Goal: Task Accomplishment & Management: Manage account settings

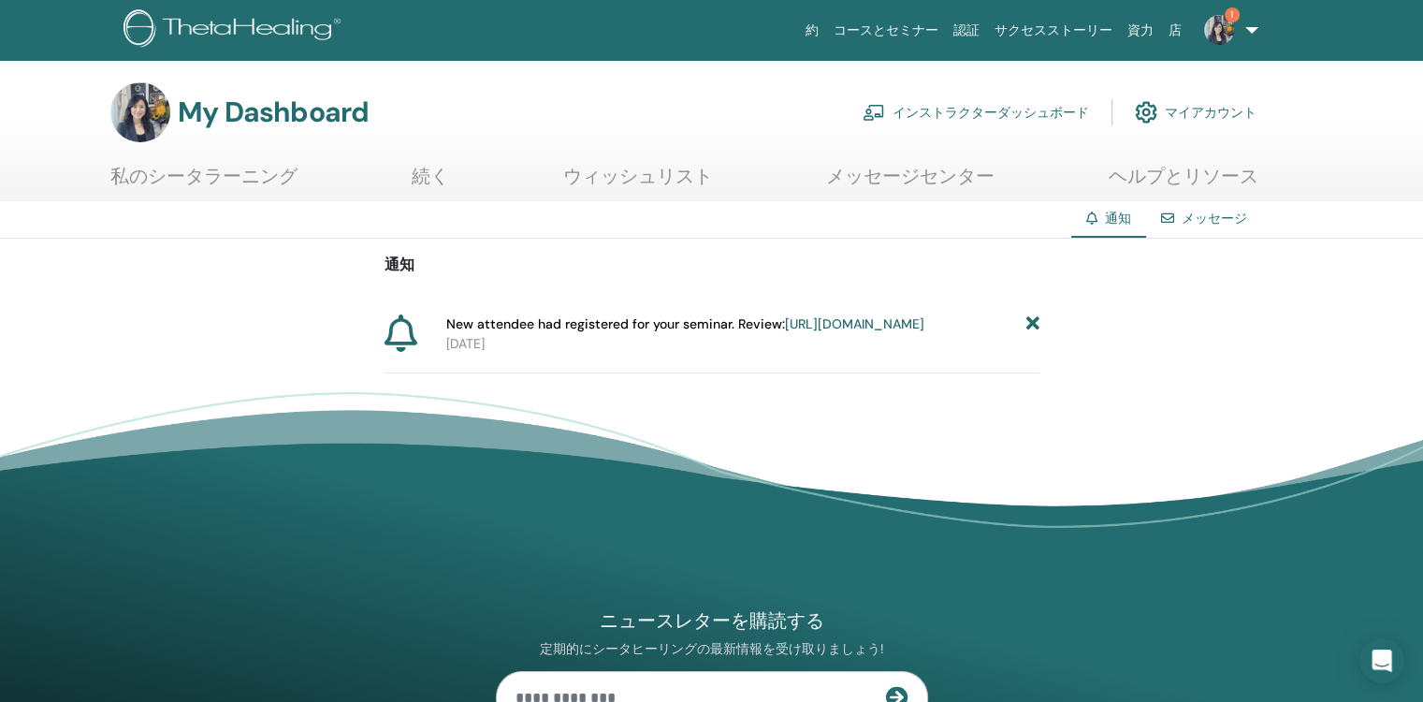
click at [785, 332] on link "https://member.thetahealing.com/instructor/seminar/376294/attendees" at bounding box center [854, 323] width 139 height 17
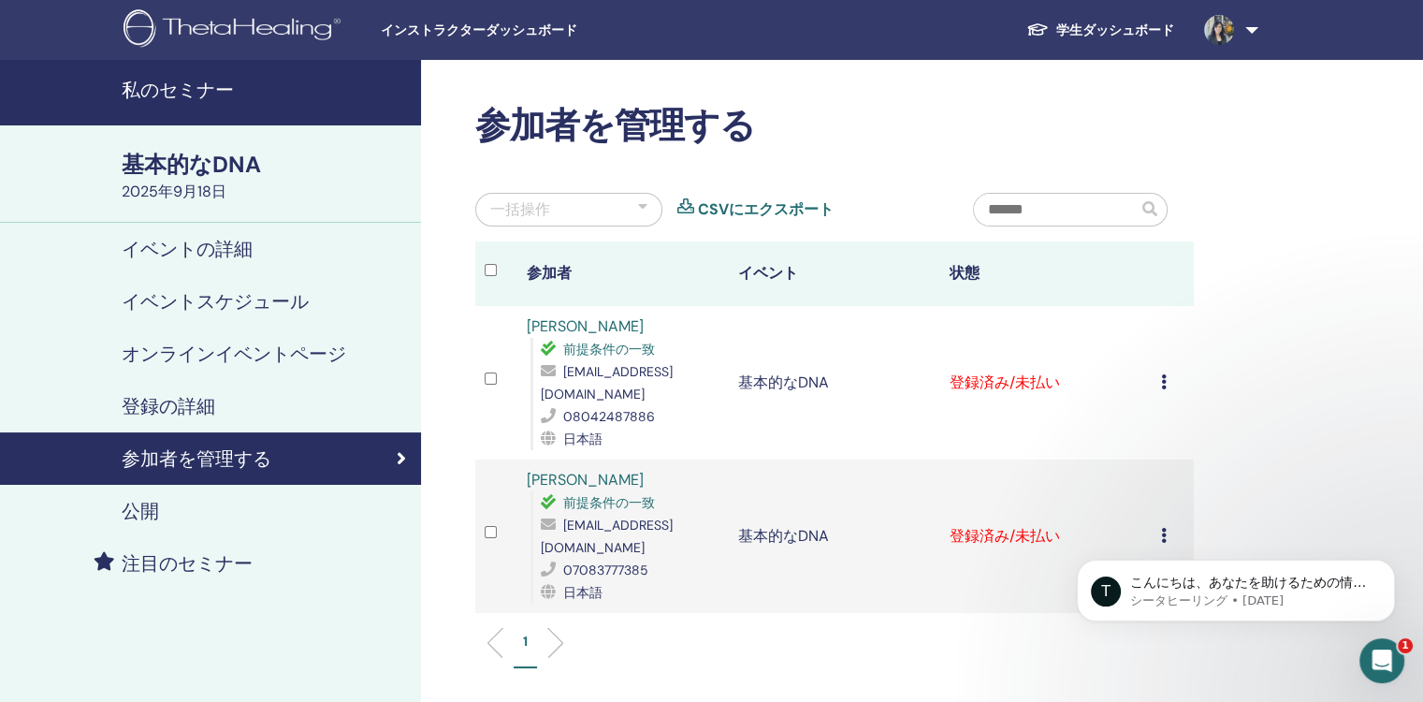
click at [517, 36] on span "インストラクターダッシュボード" at bounding box center [521, 31] width 281 height 20
click at [251, 96] on h4 "私のセミナー" at bounding box center [266, 90] width 288 height 22
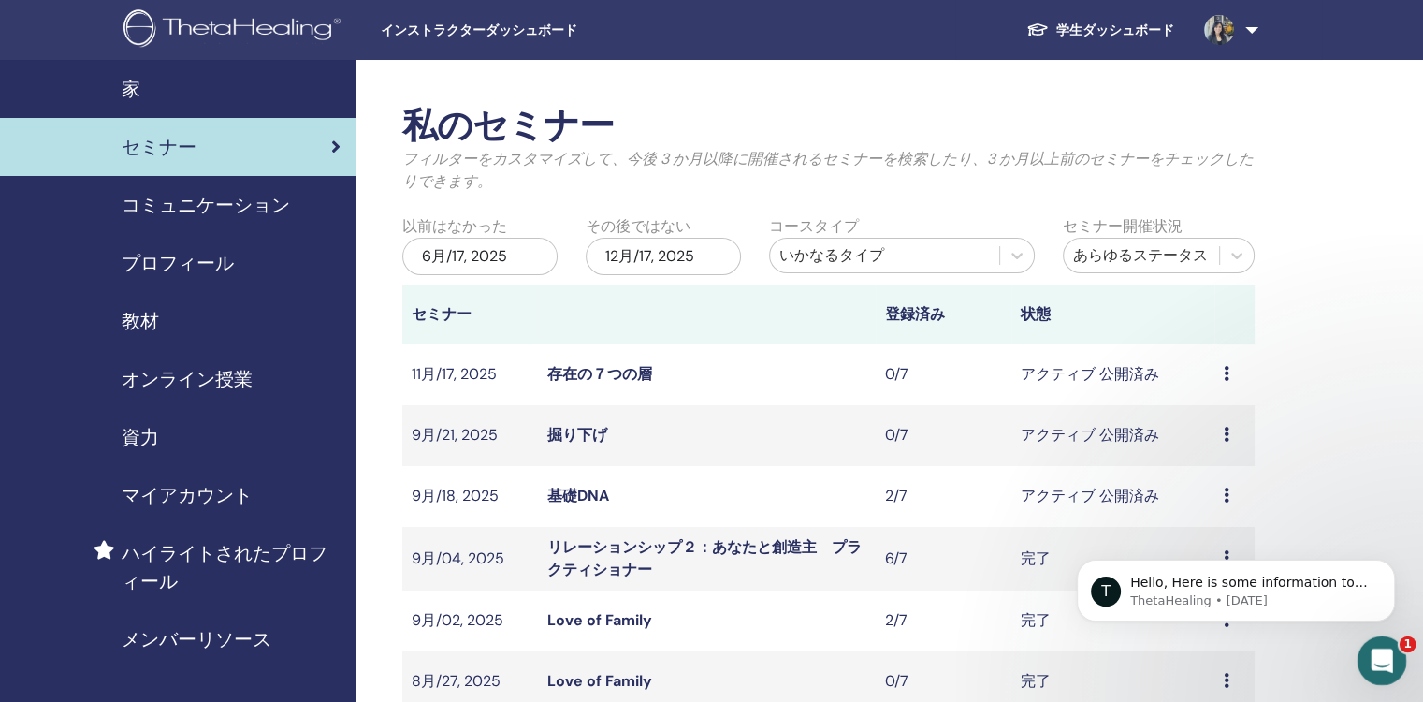
click at [1381, 655] on icon "Intercom Messengerを開く" at bounding box center [1379, 658] width 31 height 31
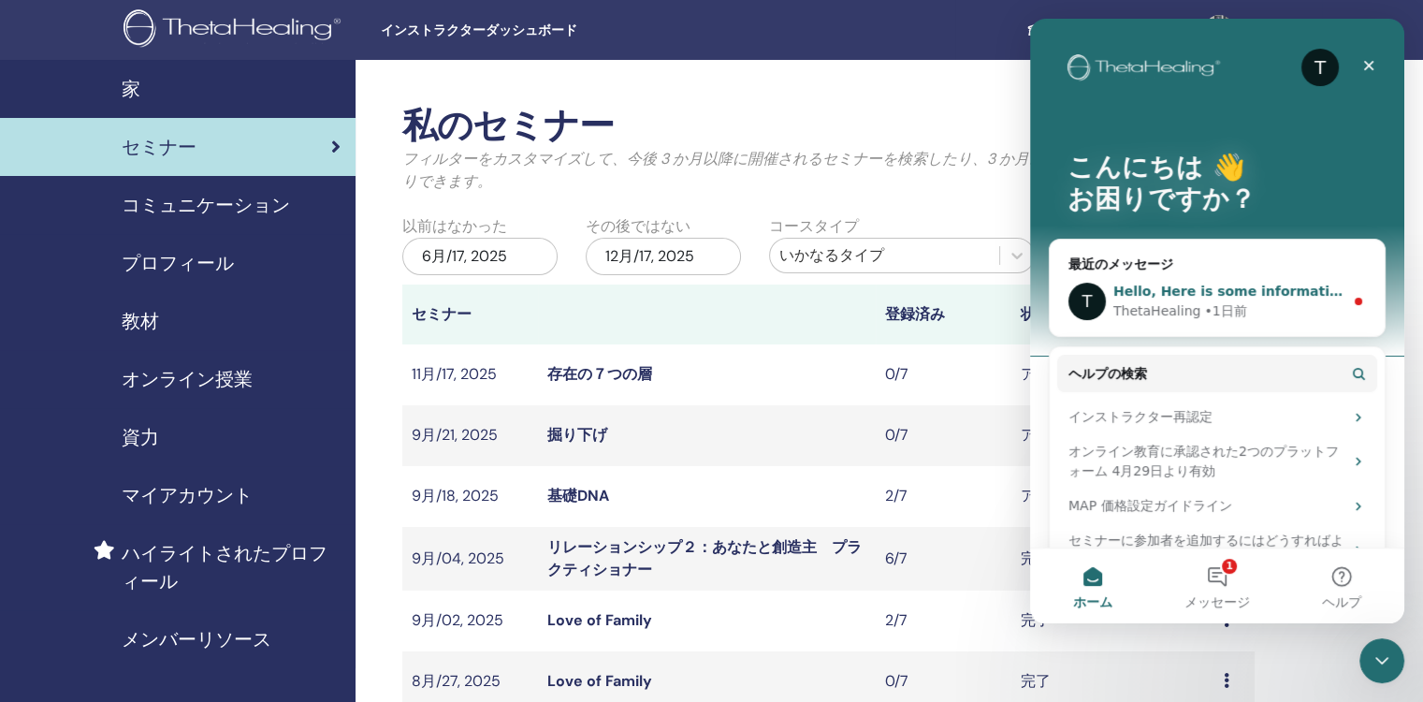
click at [1325, 294] on span "Hello, Here is some information to assist you. [URL][DOMAIN_NAME]" at bounding box center [1367, 291] width 506 height 15
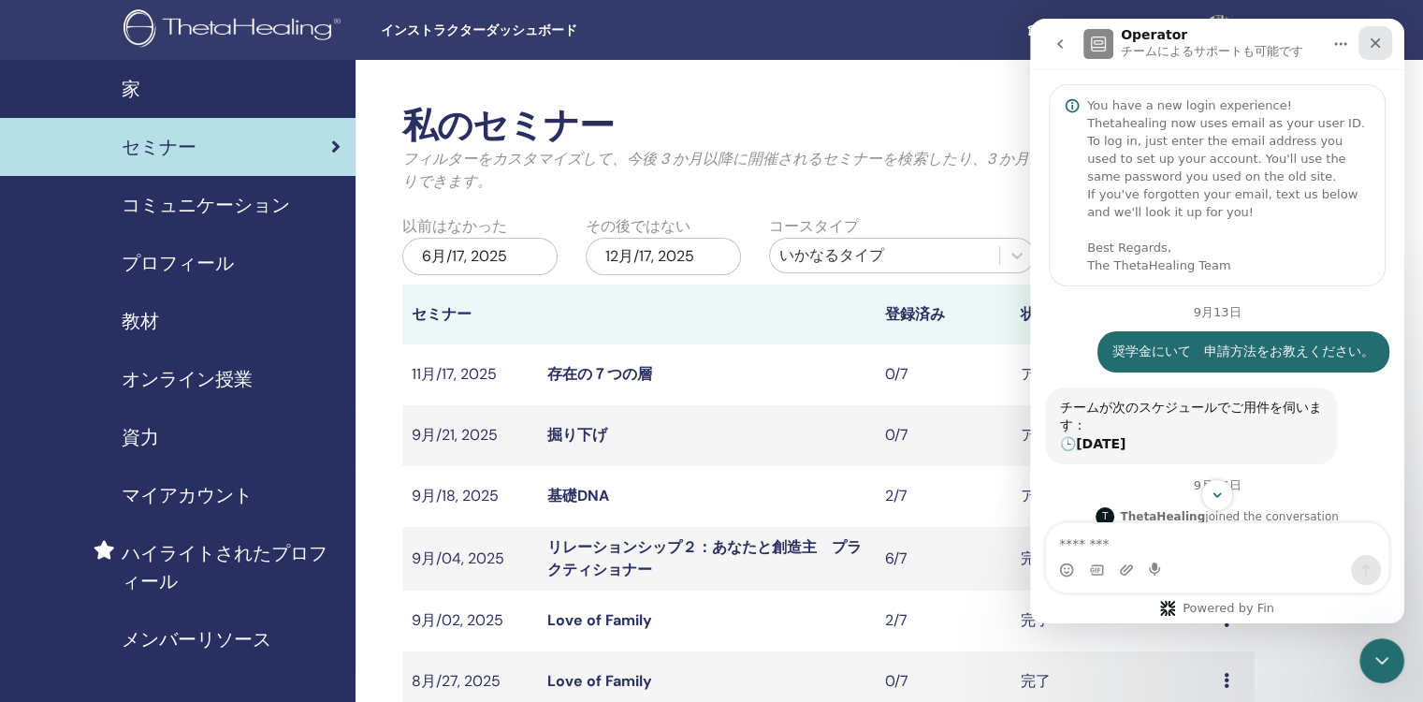
click at [1378, 45] on icon "クローズ" at bounding box center [1376, 43] width 10 height 10
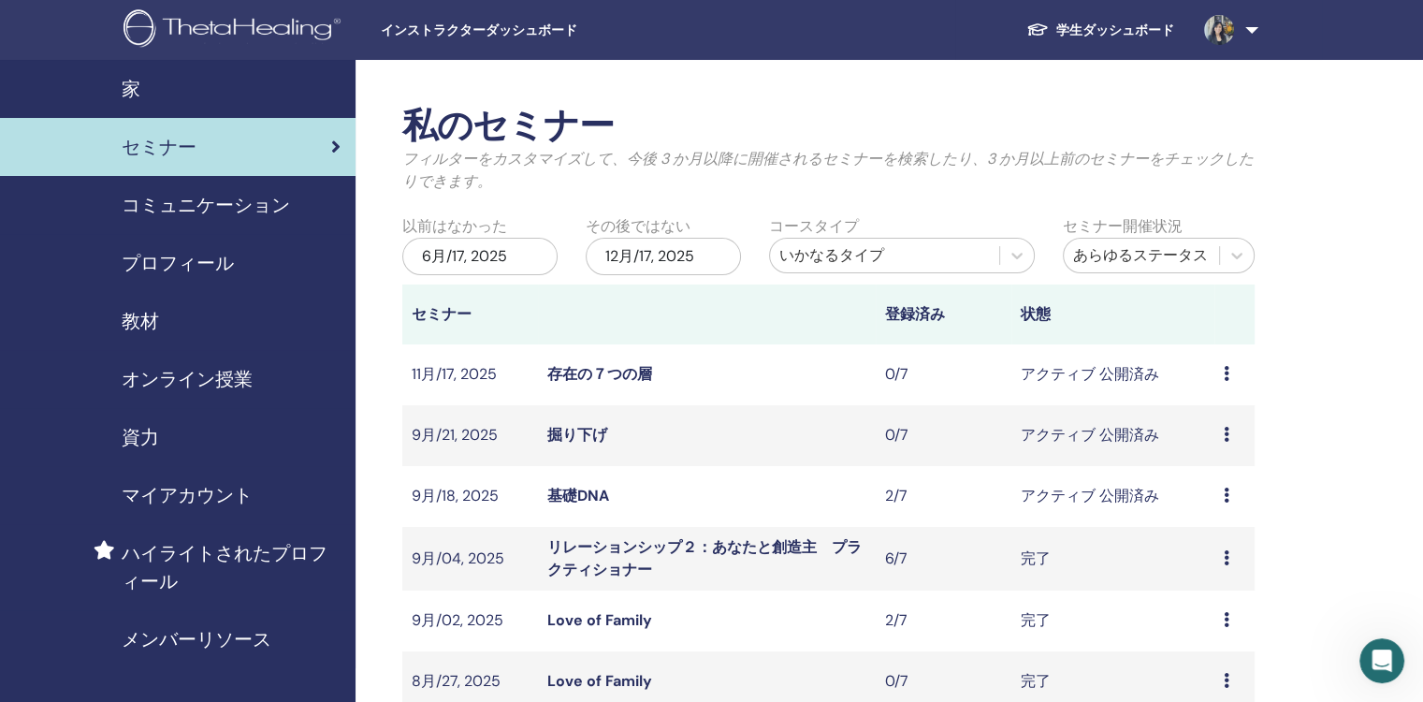
click at [234, 267] on div "プロフィール" at bounding box center [178, 263] width 326 height 28
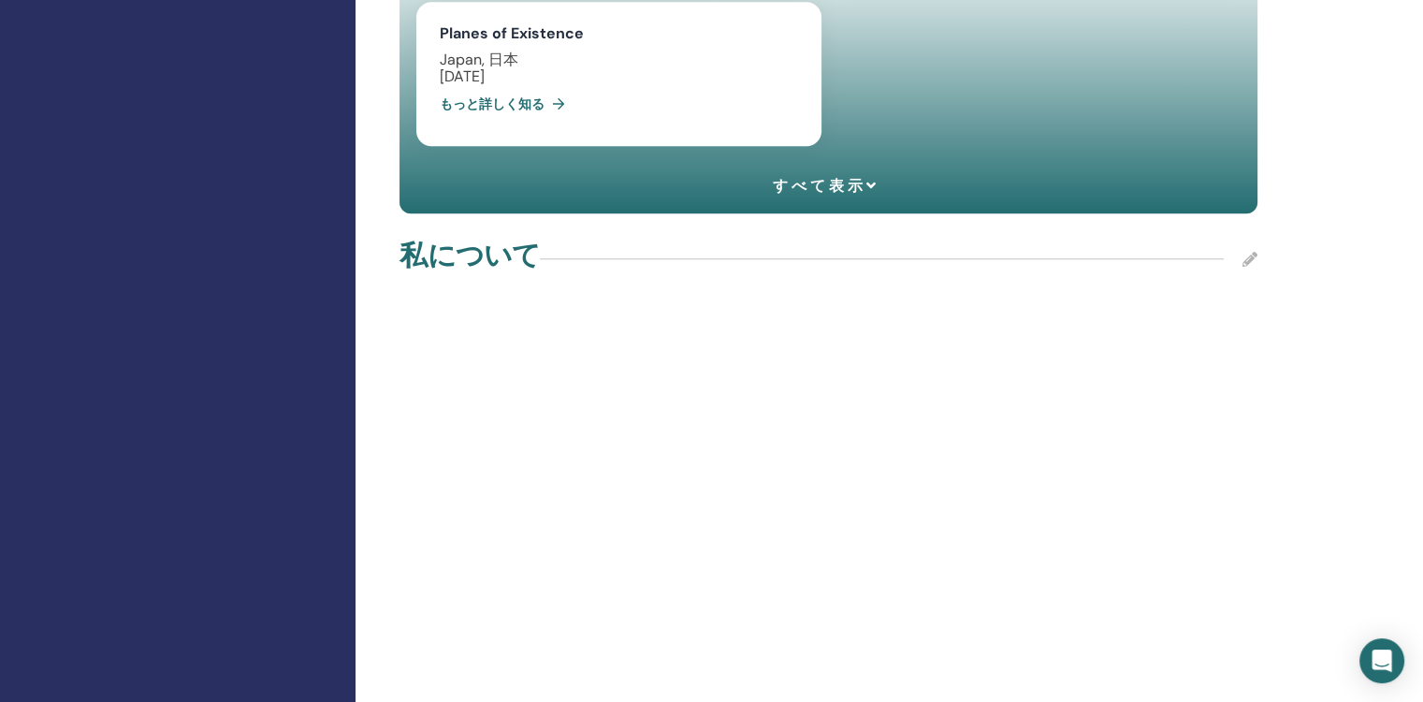
scroll to position [1591, 0]
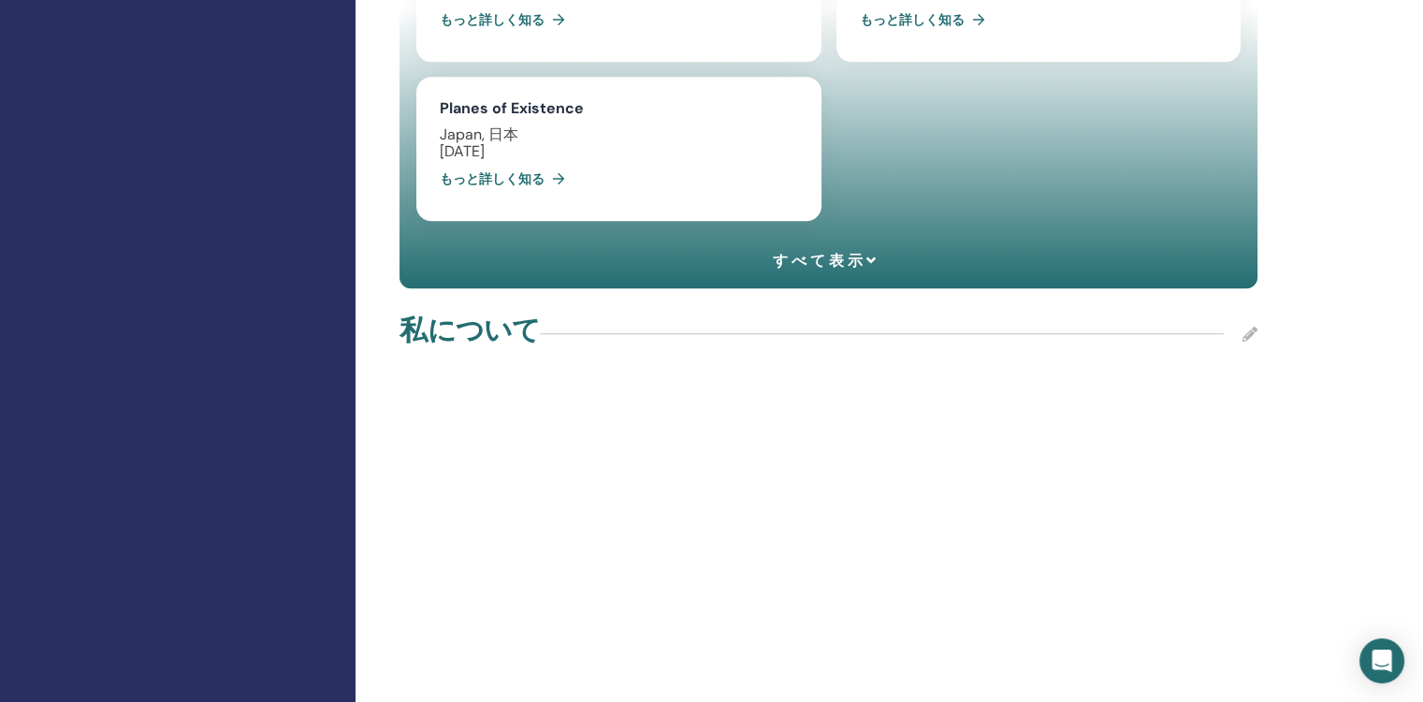
click at [1250, 327] on icon at bounding box center [1250, 334] width 15 height 15
click at [1231, 334] on span "キャンセル" at bounding box center [1225, 346] width 45 height 39
click at [1246, 327] on icon at bounding box center [1250, 334] width 15 height 15
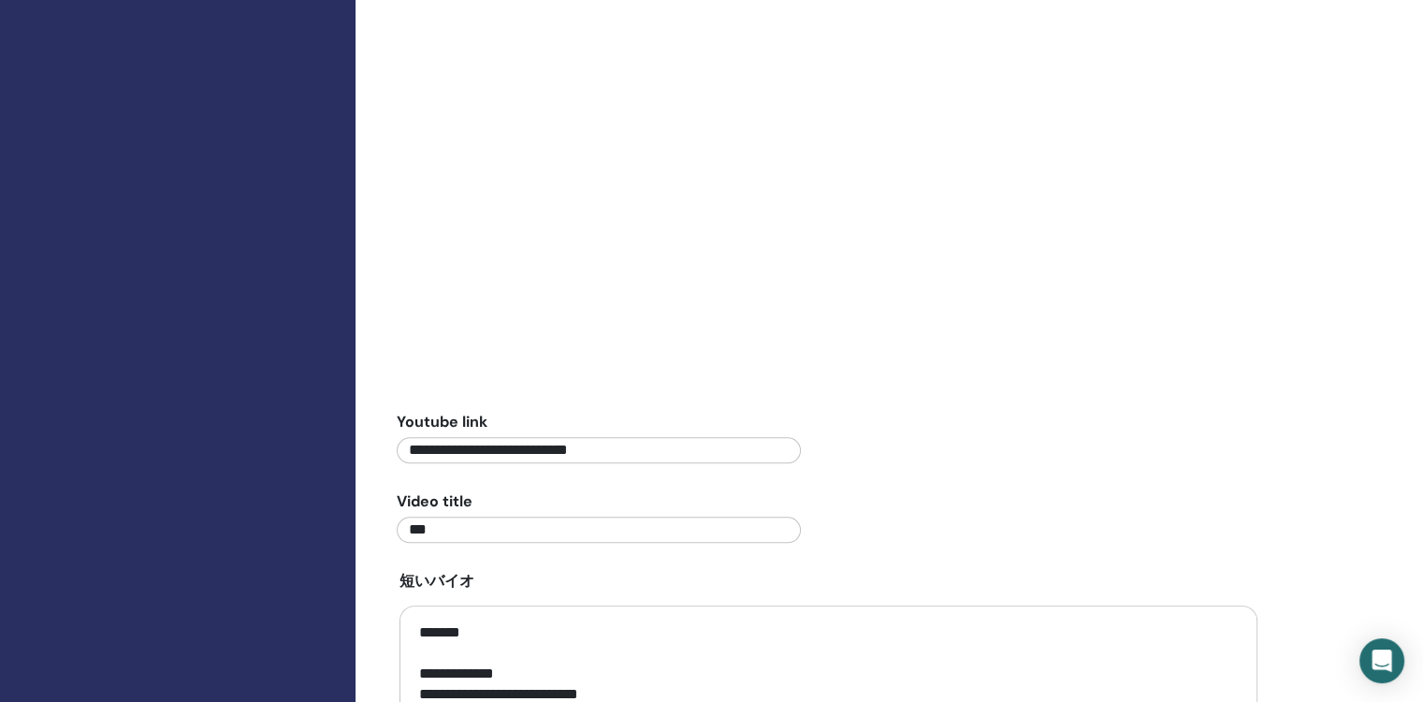
scroll to position [2059, 0]
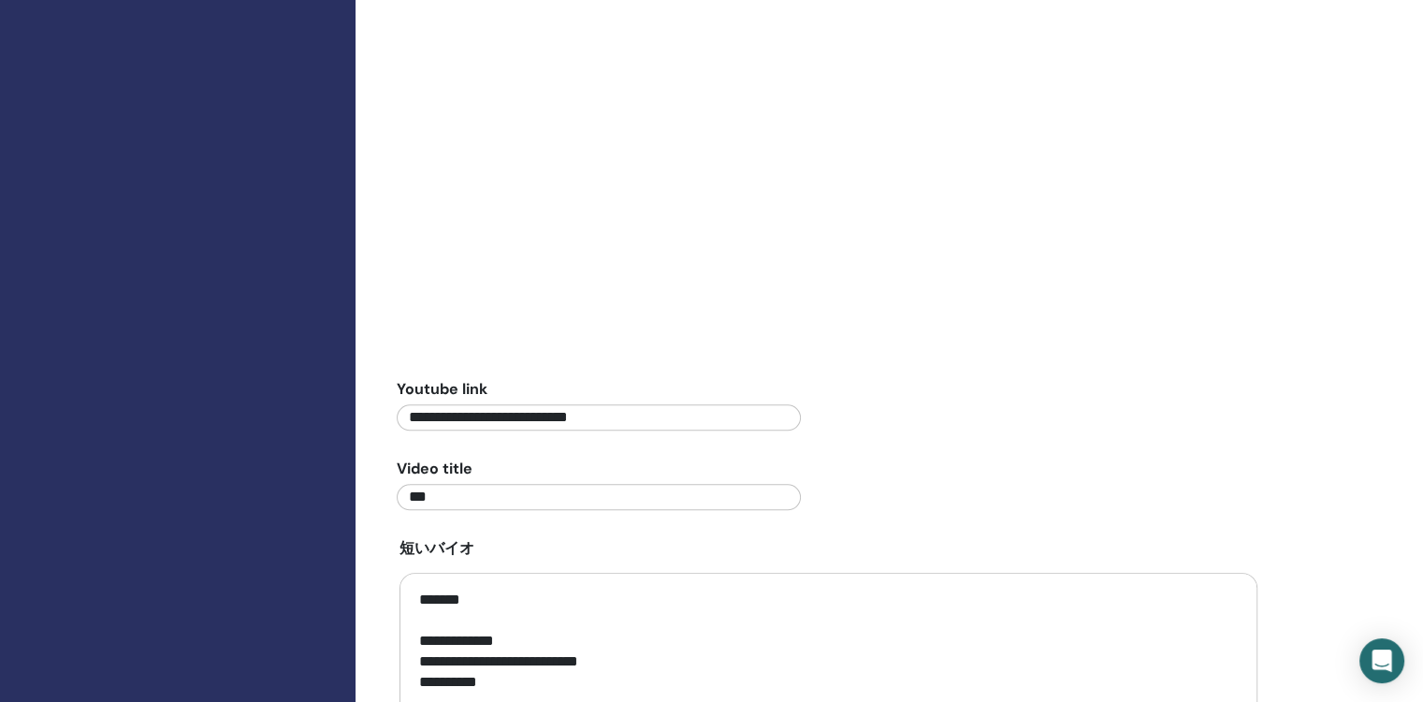
click at [689, 404] on input "**********" at bounding box center [598, 417] width 403 height 26
type input "*"
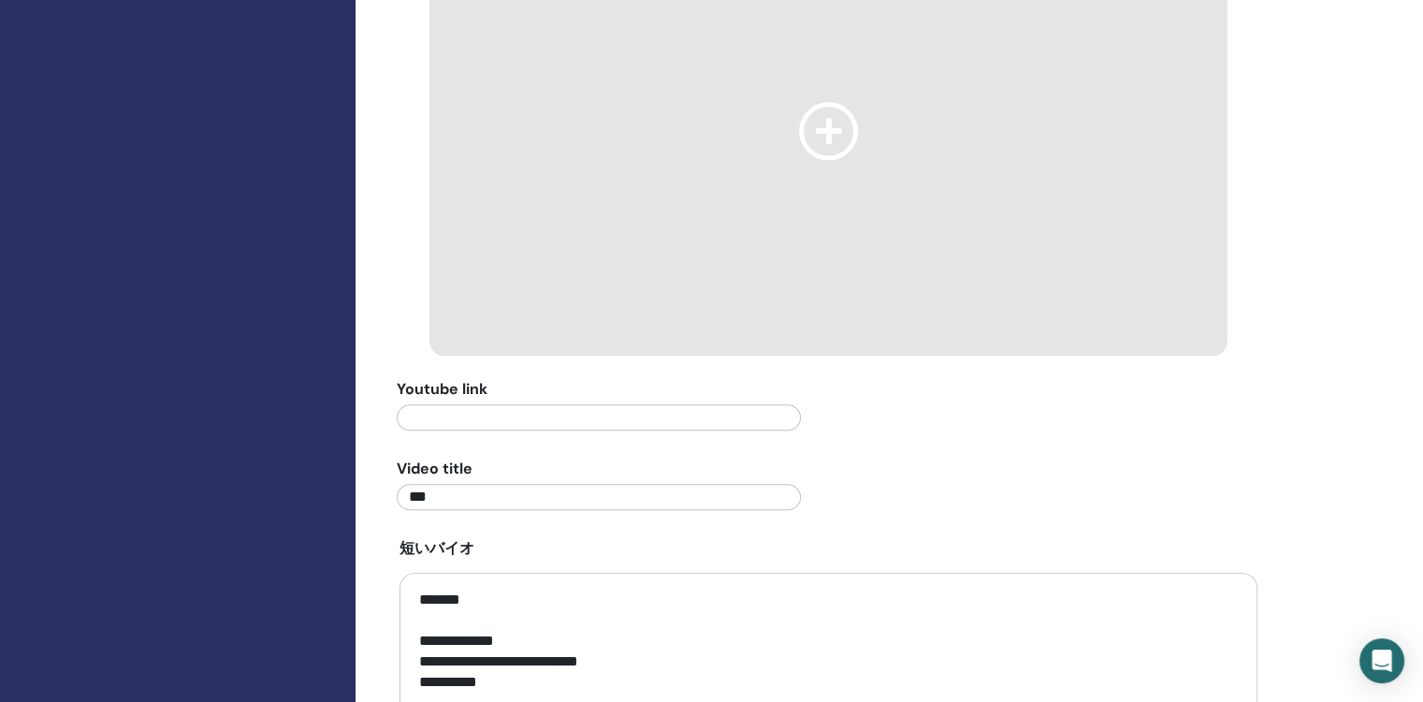
click at [511, 405] on input "text" at bounding box center [598, 417] width 403 height 26
paste input "**********"
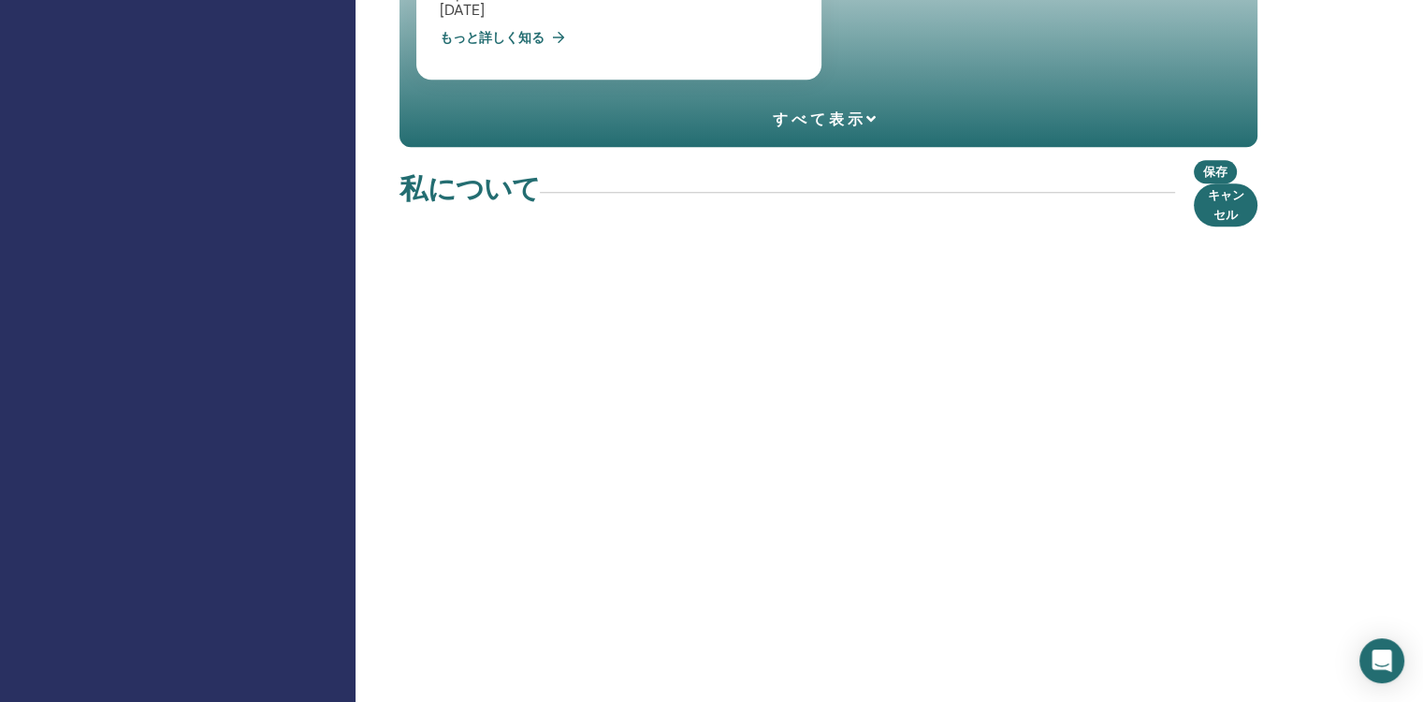
scroll to position [1591, 0]
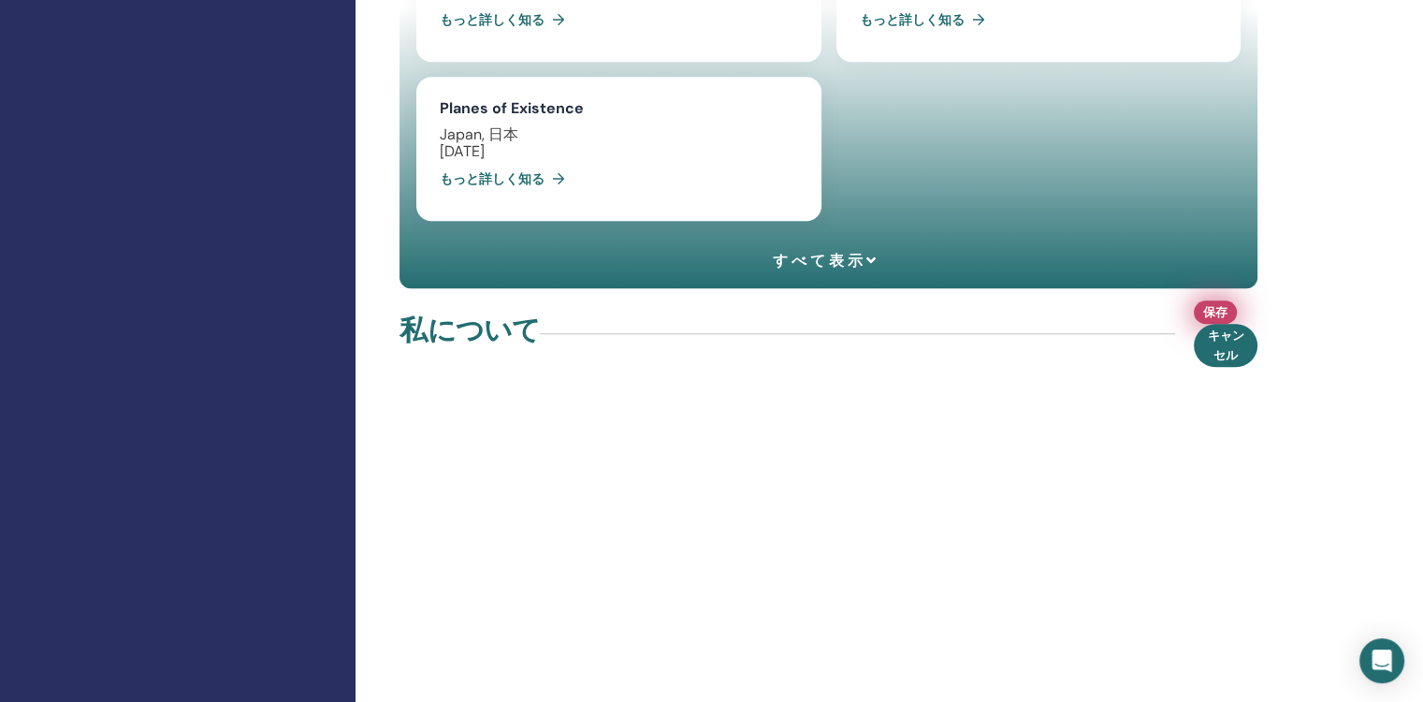
type input "**********"
click at [1206, 302] on span "保存" at bounding box center [1215, 312] width 24 height 20
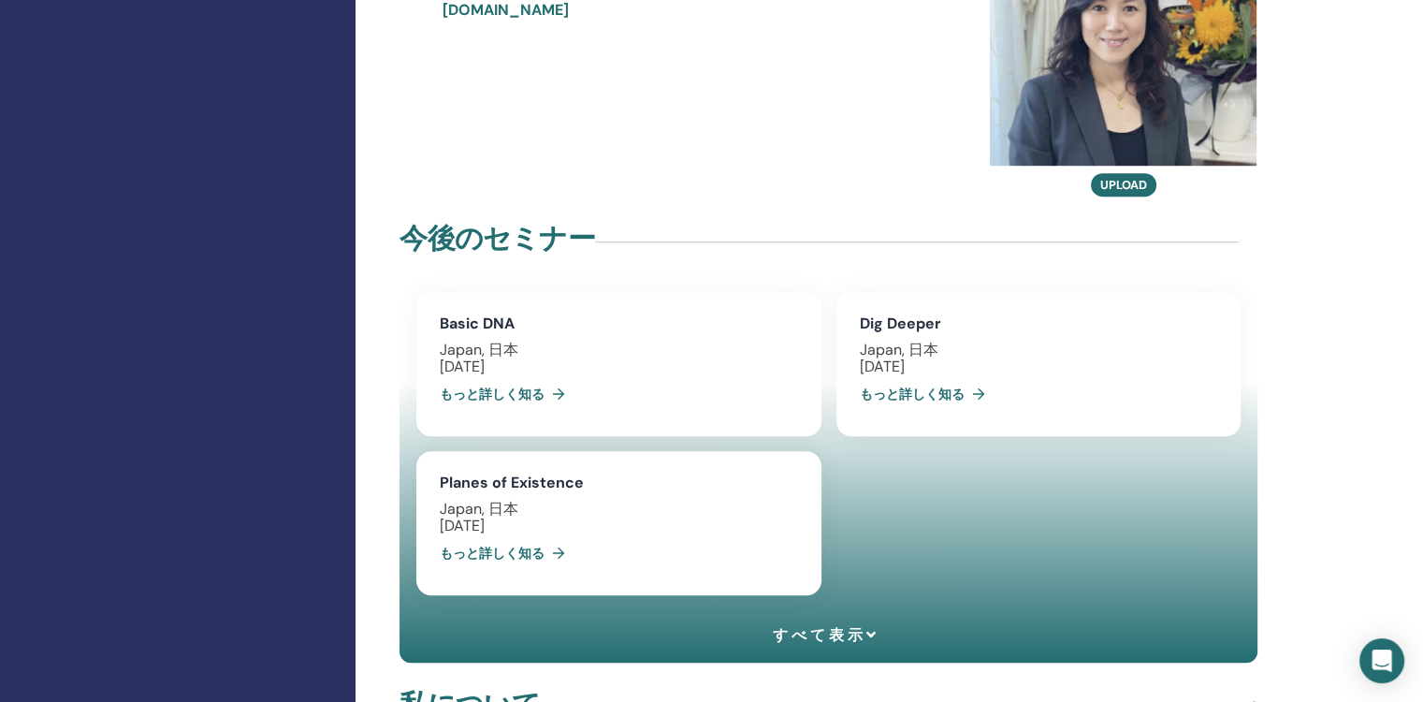
scroll to position [1684, 0]
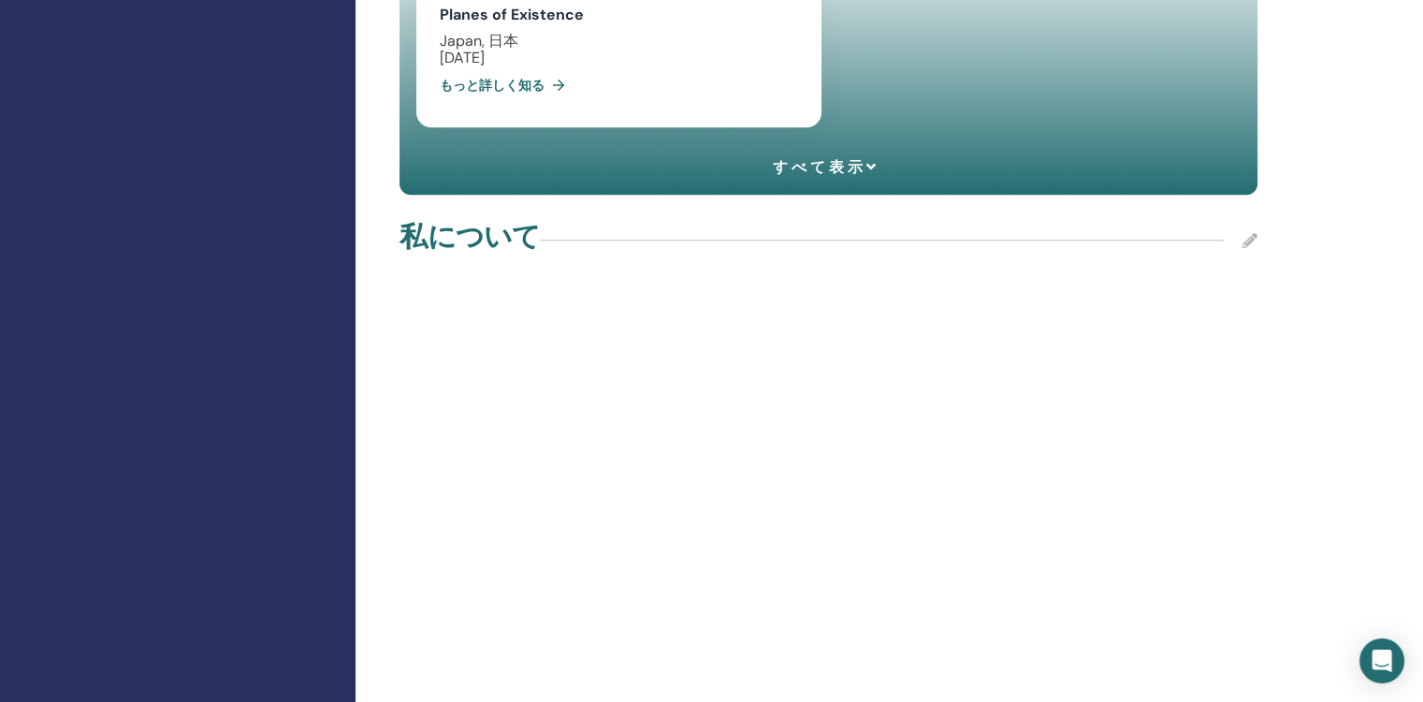
click at [1245, 233] on icon at bounding box center [1250, 240] width 15 height 15
click at [1210, 209] on span "保存" at bounding box center [1215, 219] width 24 height 20
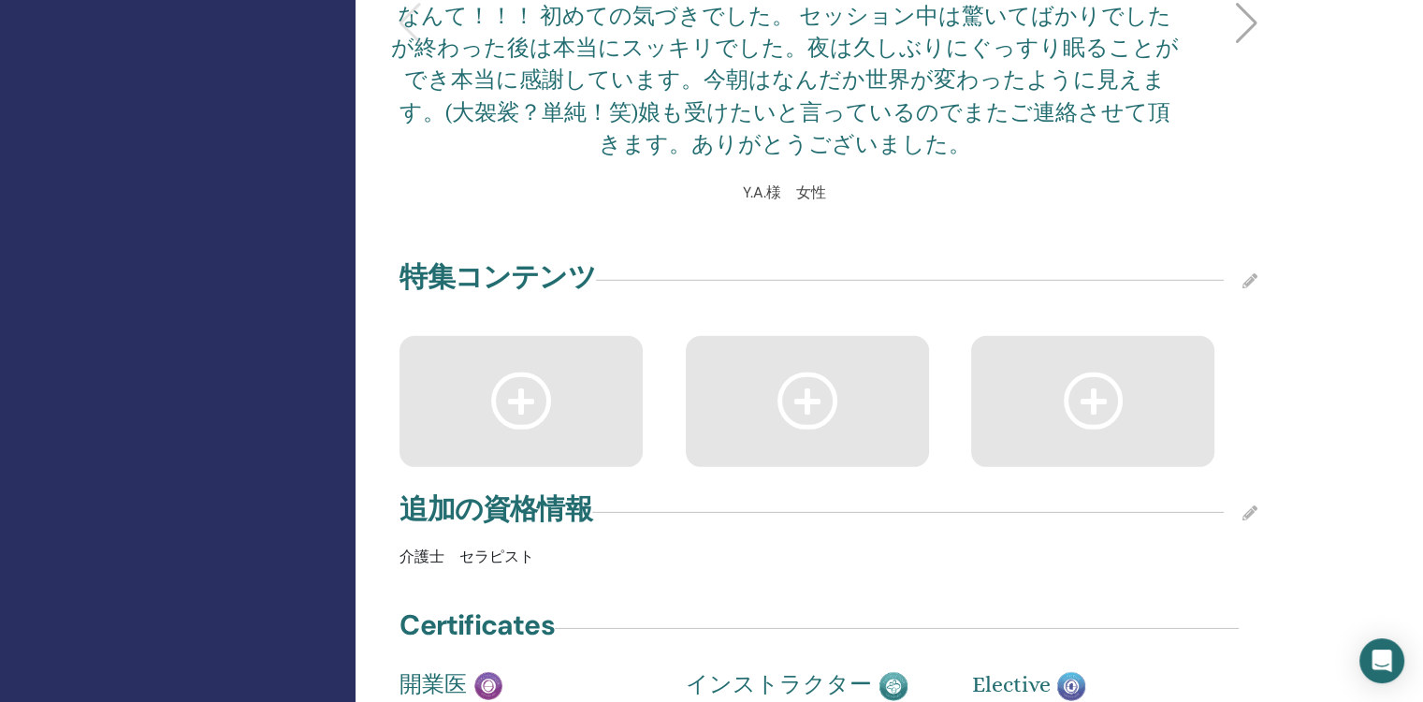
scroll to position [5427, 0]
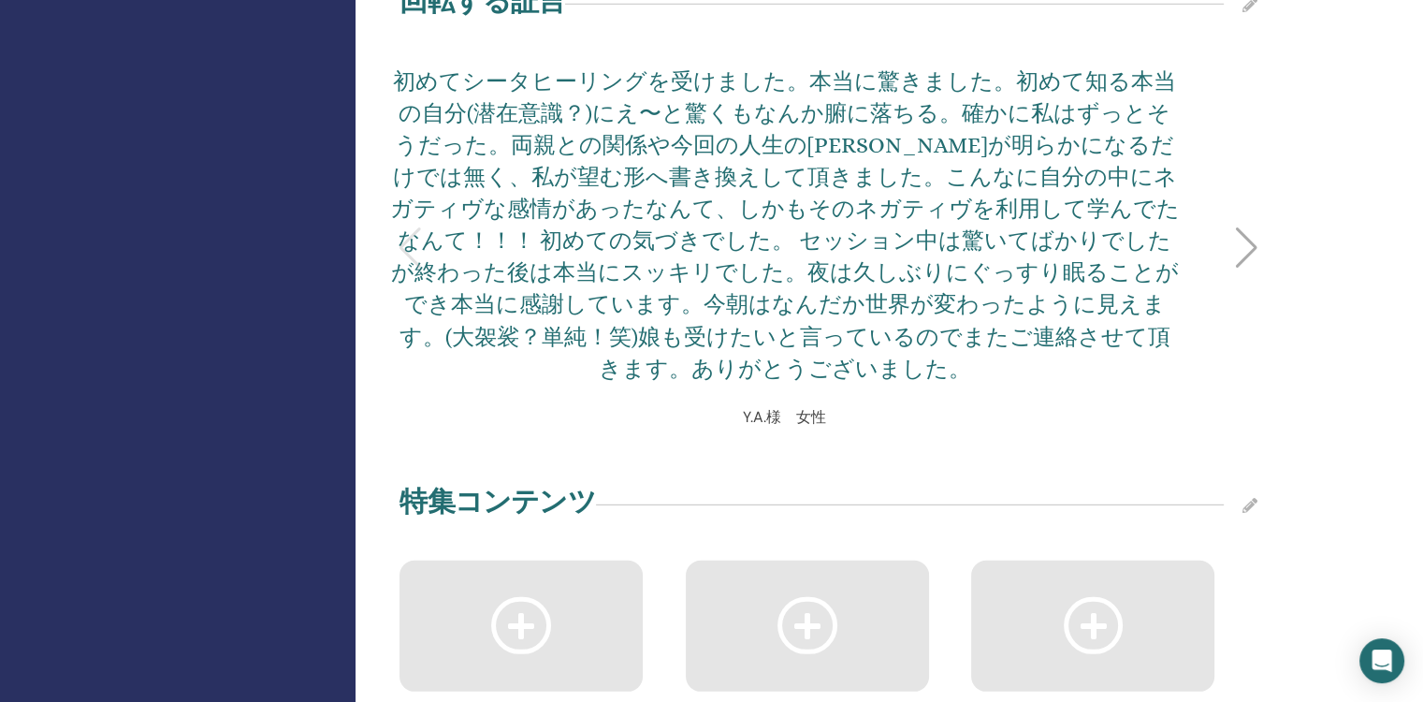
click at [529, 597] on icon at bounding box center [521, 625] width 60 height 57
click at [1243, 498] on icon at bounding box center [1250, 505] width 15 height 15
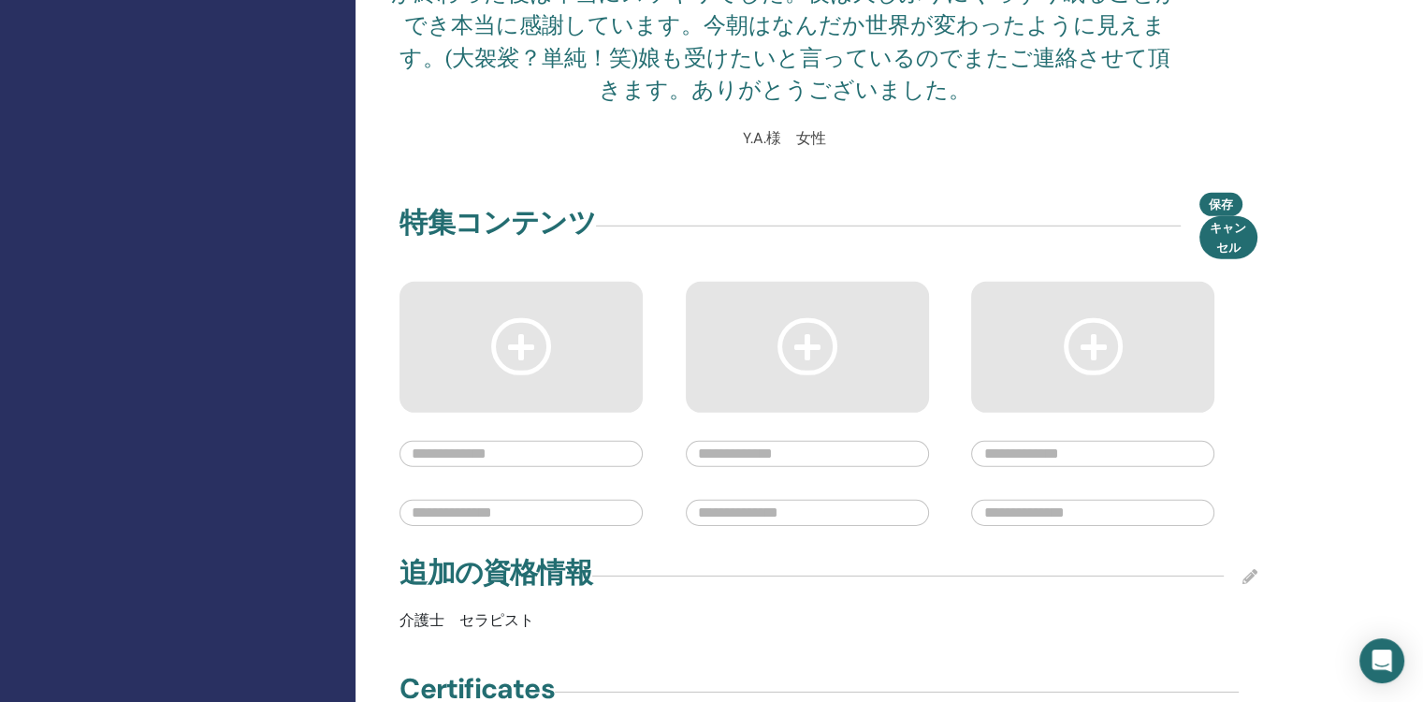
scroll to position [5708, 0]
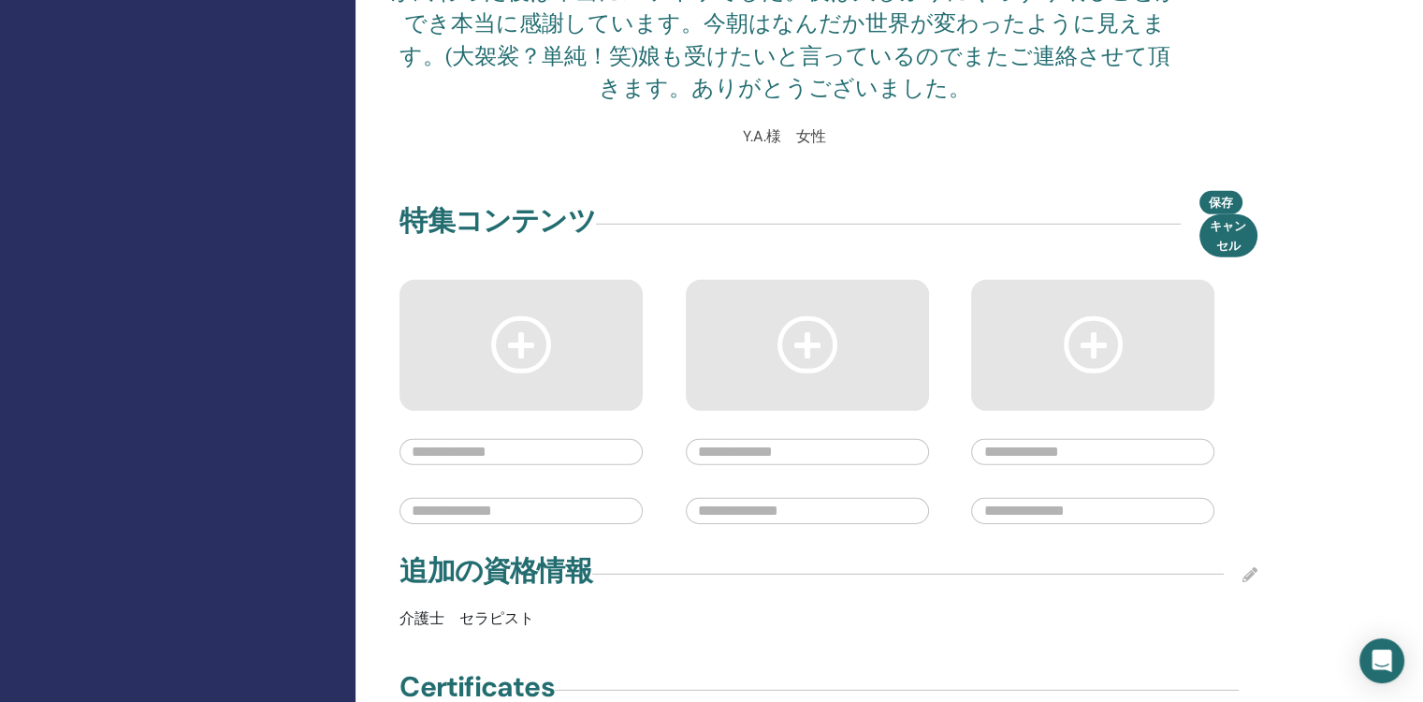
click at [546, 439] on input "text" at bounding box center [521, 452] width 243 height 26
paste input "**********"
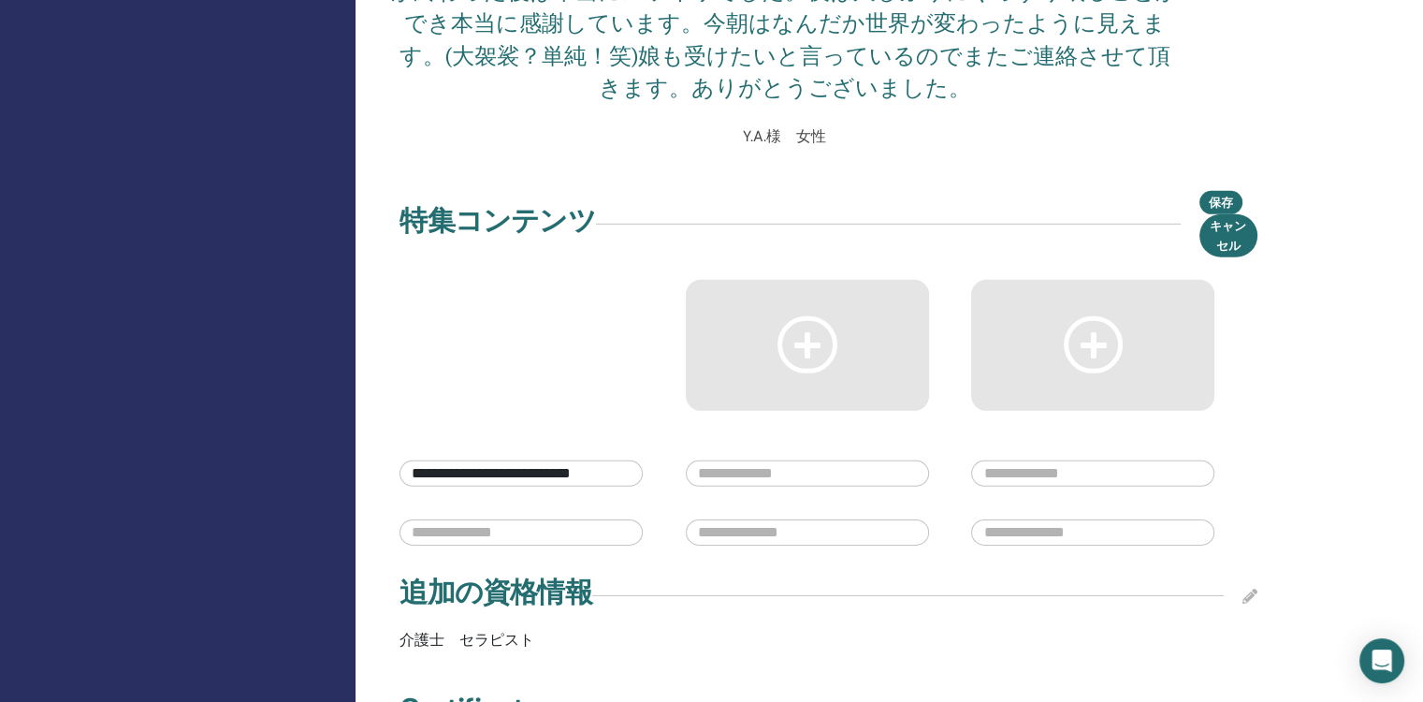
type input "**********"
click at [580, 519] on input "text" at bounding box center [521, 532] width 243 height 26
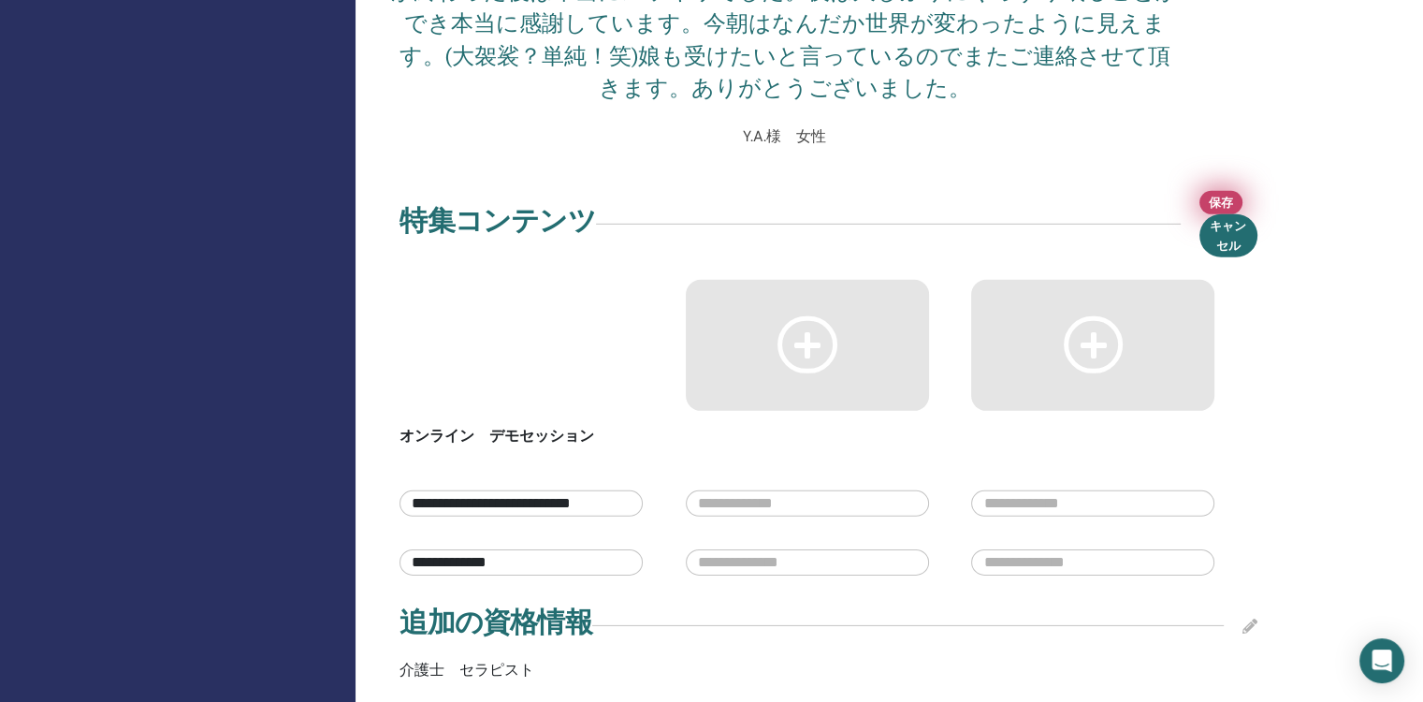
type input "**********"
click at [1224, 193] on span "保存" at bounding box center [1221, 203] width 24 height 20
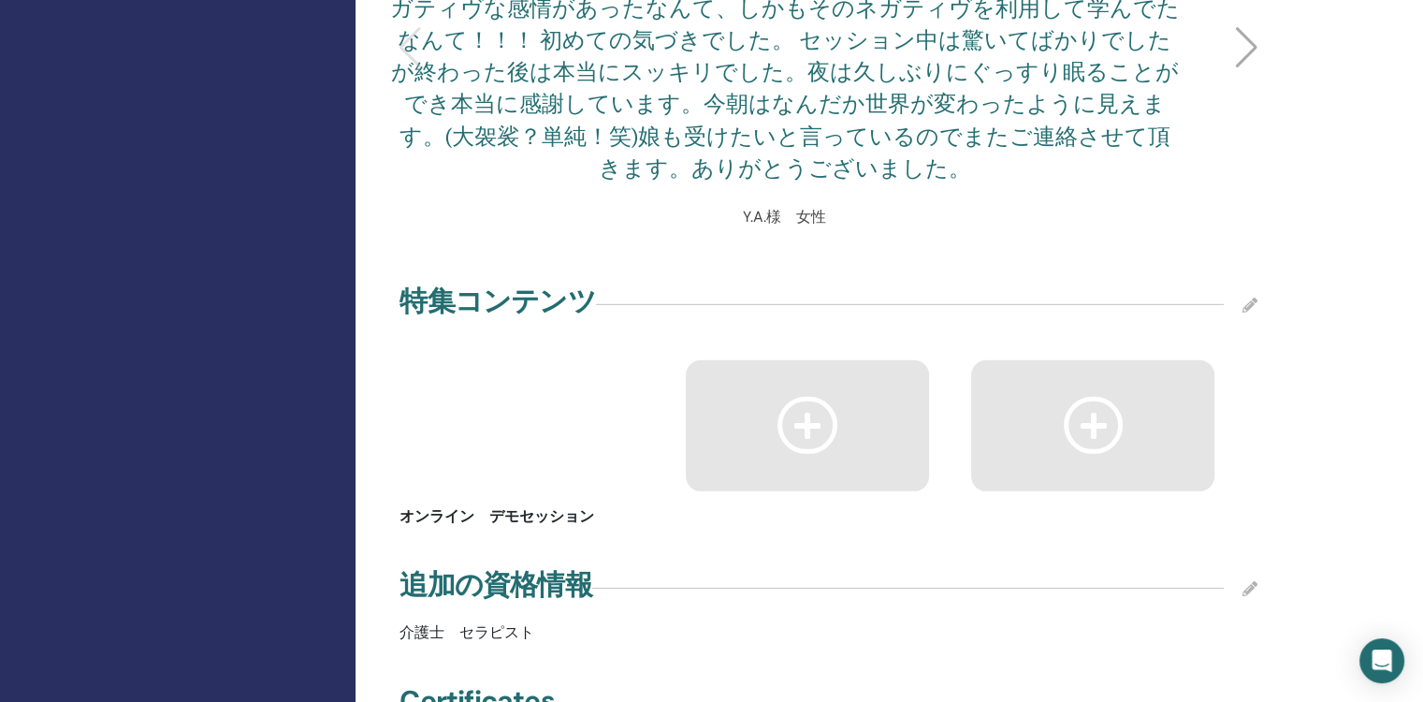
scroll to position [5427, 0]
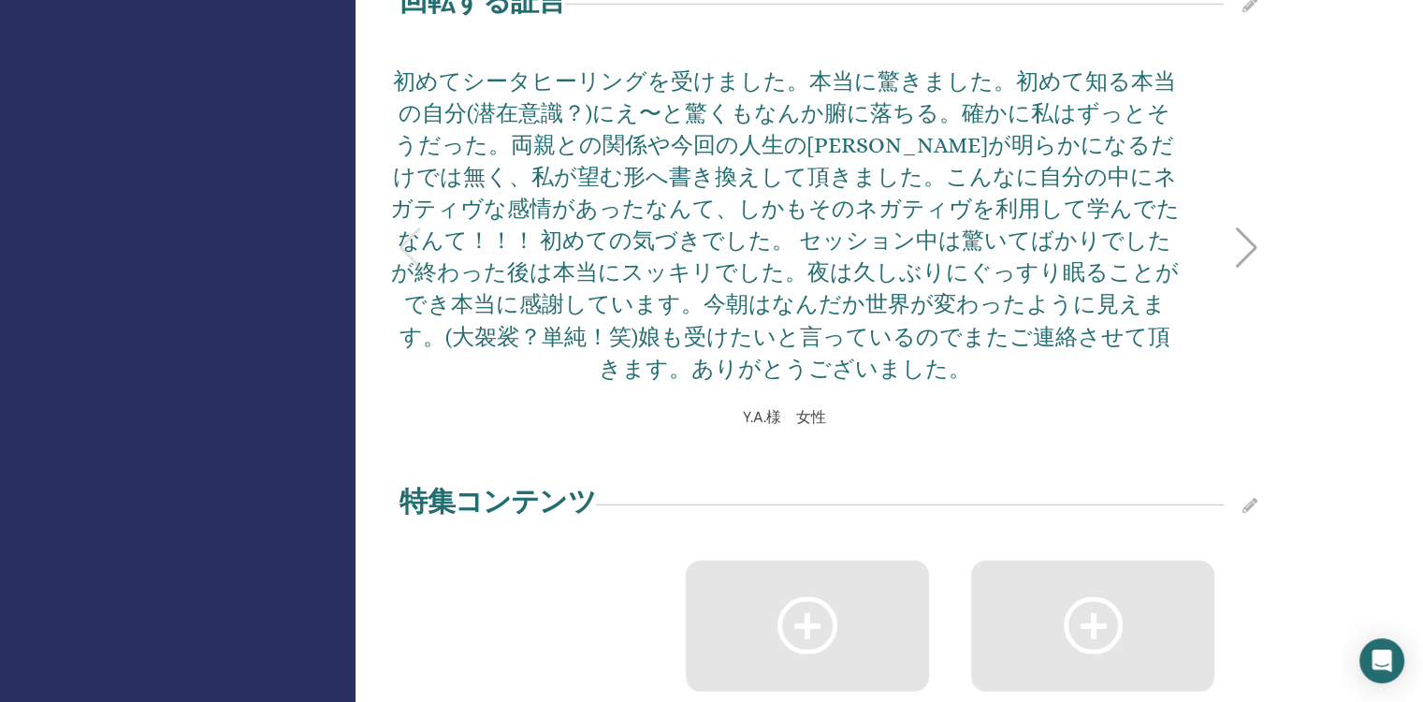
click at [1247, 498] on icon at bounding box center [1250, 505] width 15 height 15
click at [1217, 473] on span "保存" at bounding box center [1221, 483] width 24 height 20
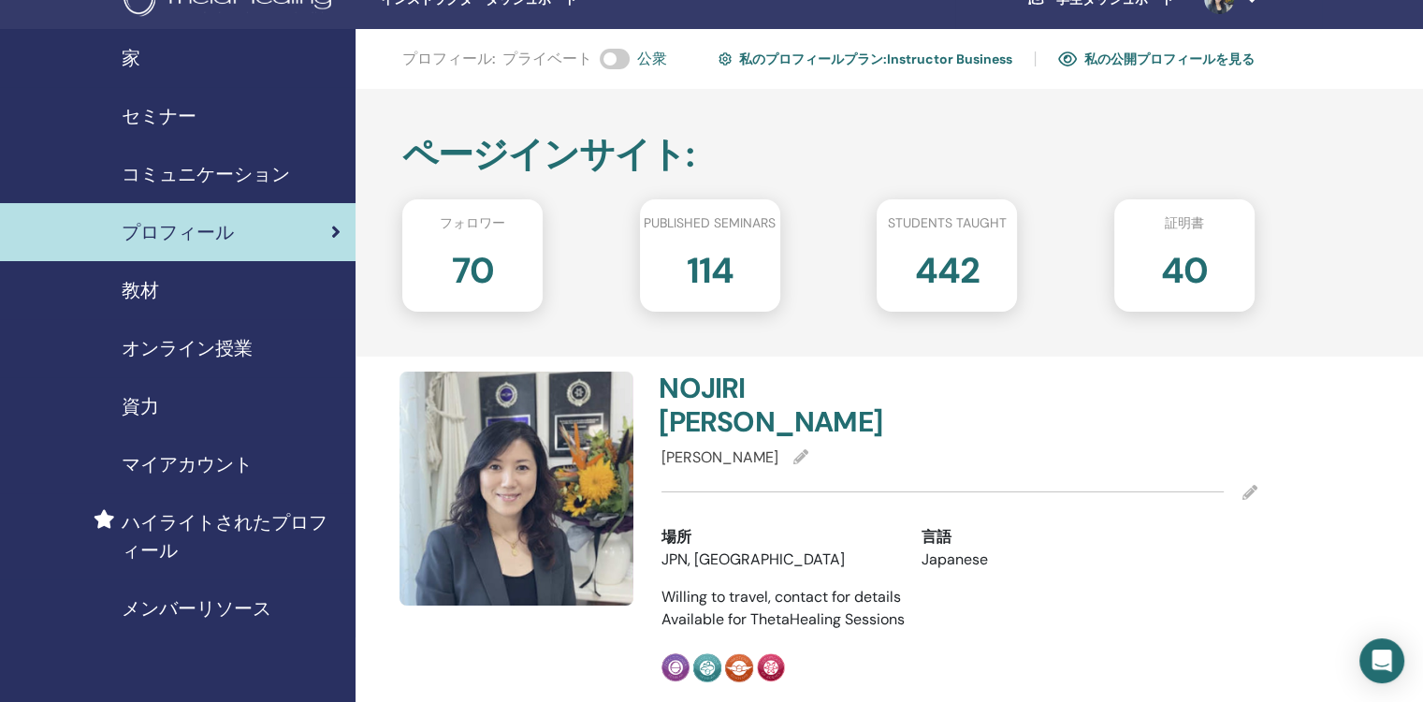
scroll to position [0, 0]
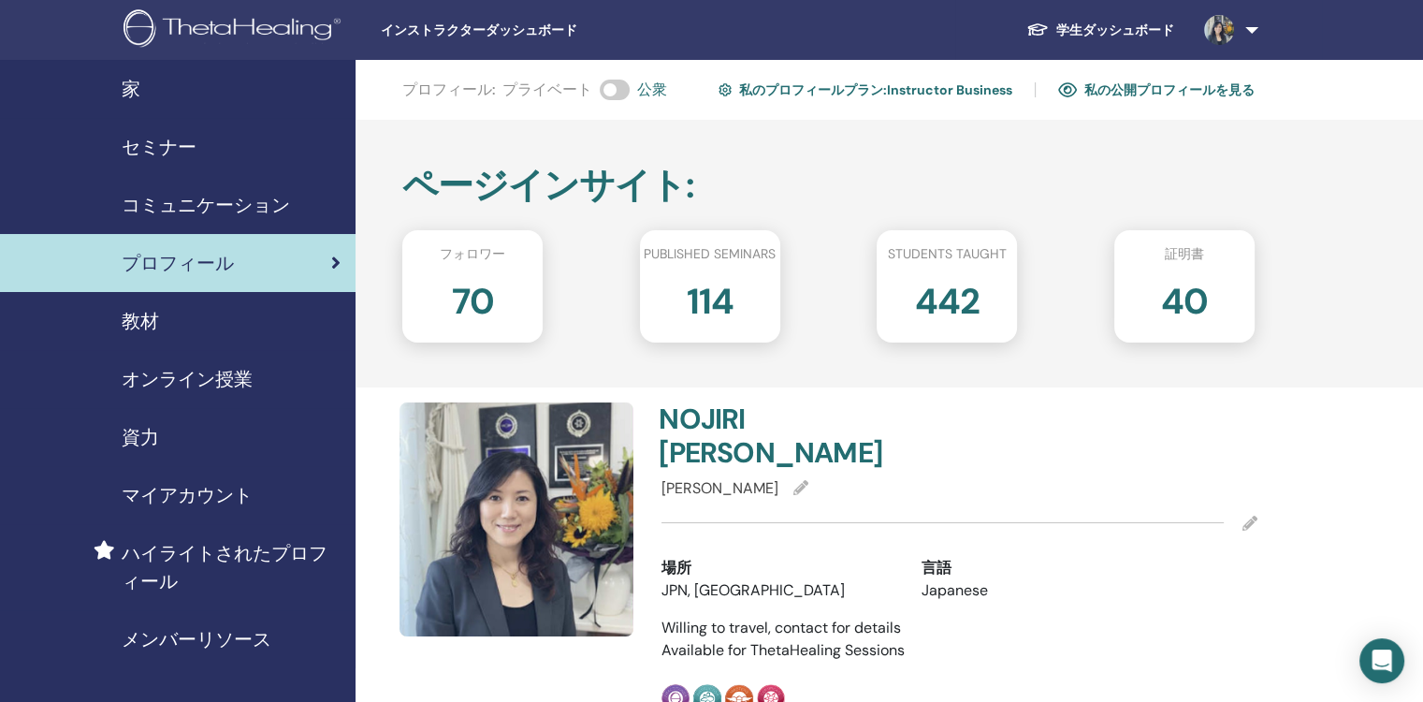
click at [722, 306] on h2 "114" at bounding box center [710, 297] width 47 height 52
